Goal: Task Accomplishment & Management: Manage account settings

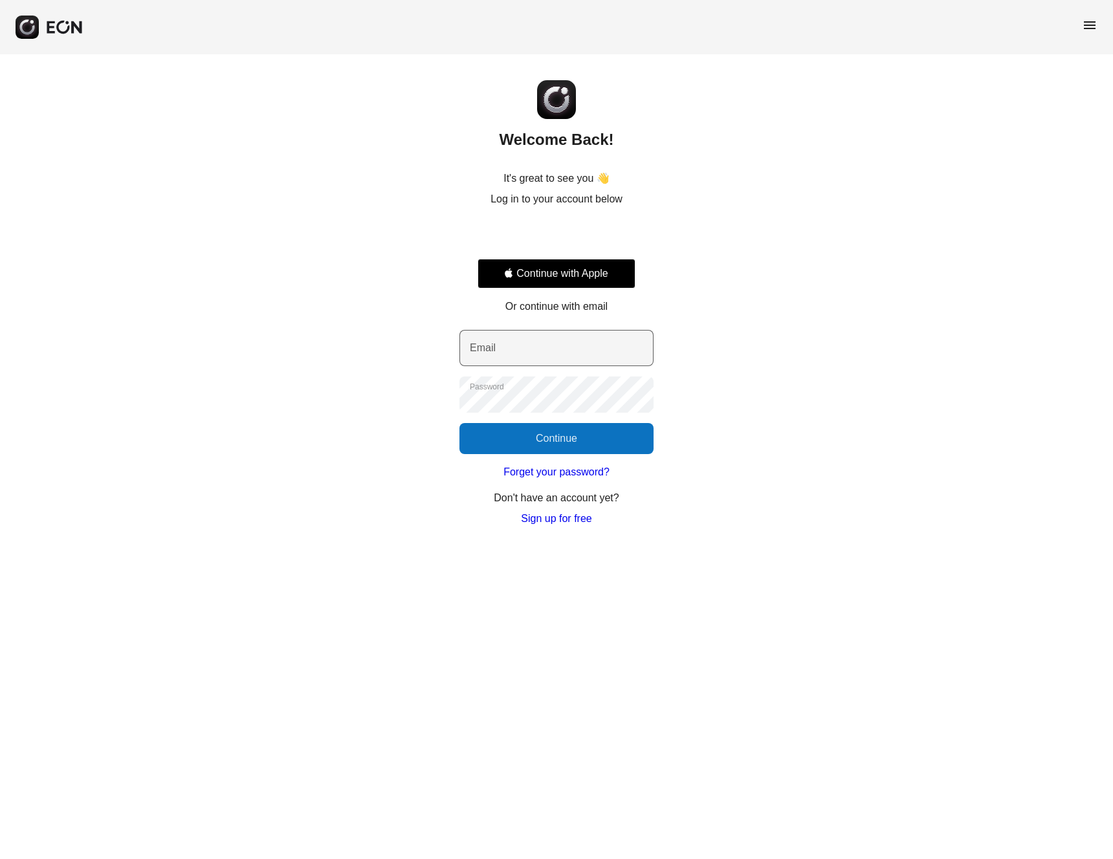
click at [492, 342] on label "Email" at bounding box center [483, 348] width 26 height 16
click at [492, 342] on input "Email" at bounding box center [556, 348] width 194 height 36
type input "**********"
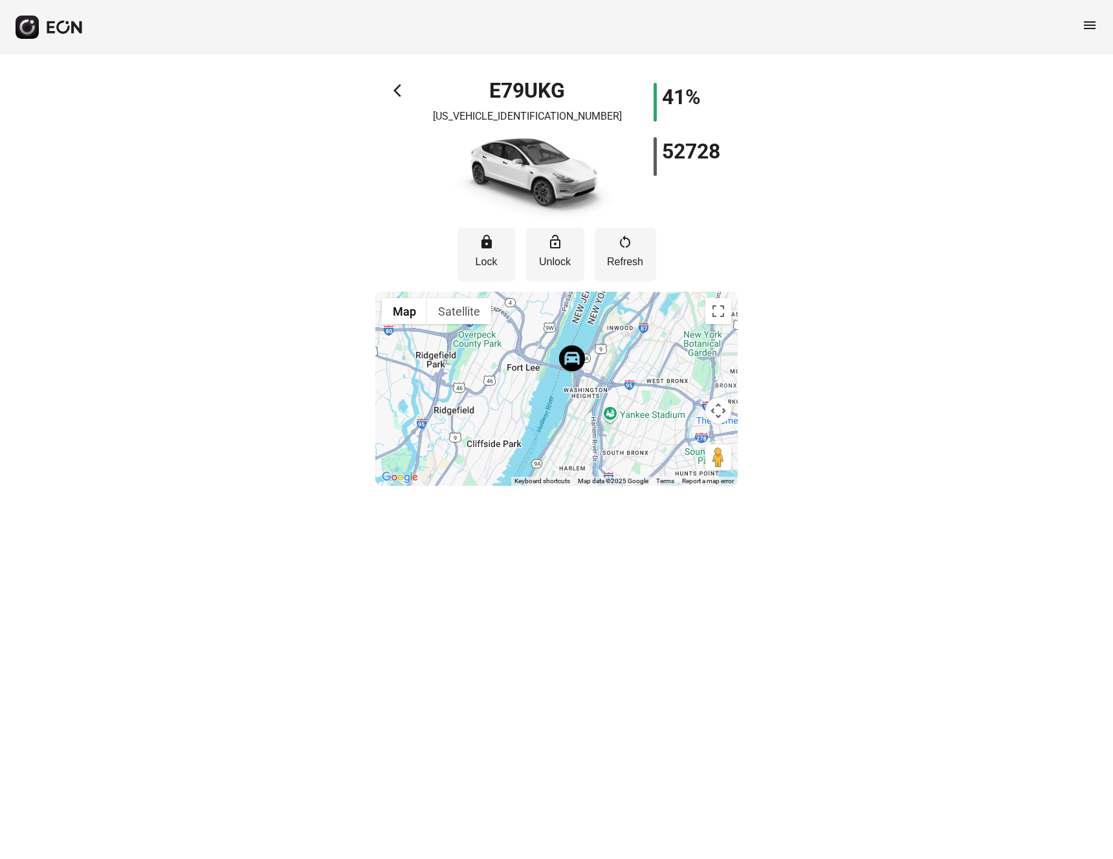
drag, startPoint x: 601, startPoint y: 415, endPoint x: 632, endPoint y: 362, distance: 61.2
click at [632, 362] on div at bounding box center [556, 389] width 362 height 194
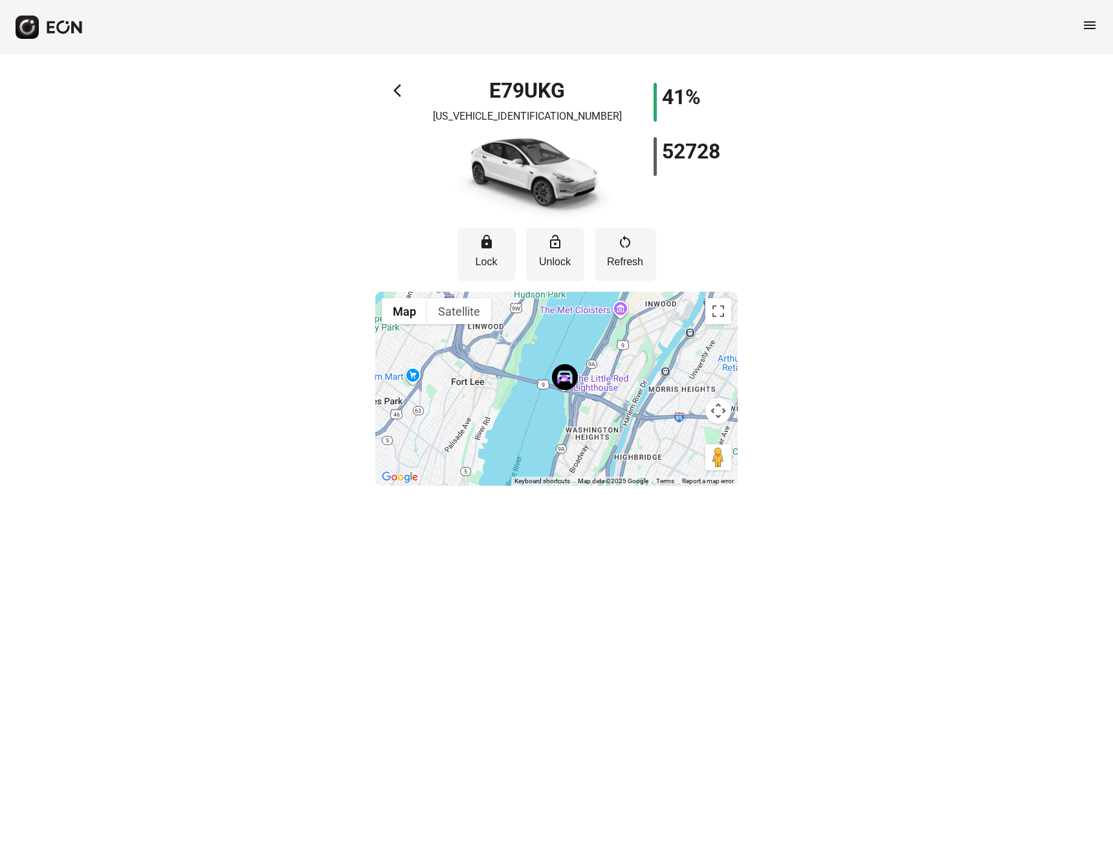
drag, startPoint x: 547, startPoint y: 385, endPoint x: 525, endPoint y: 421, distance: 42.4
click at [525, 421] on div at bounding box center [556, 389] width 362 height 194
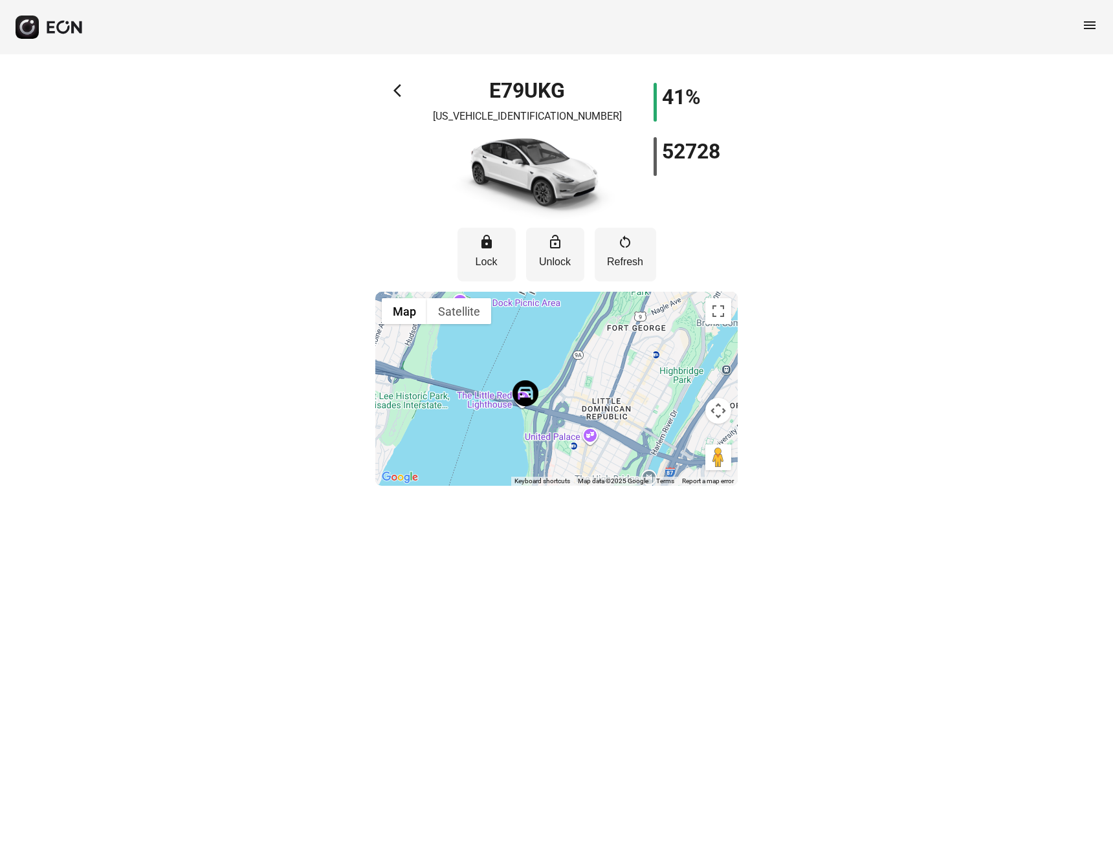
drag, startPoint x: 562, startPoint y: 386, endPoint x: 538, endPoint y: 359, distance: 36.2
click at [538, 359] on div at bounding box center [556, 389] width 362 height 194
